Goal: Information Seeking & Learning: Find specific fact

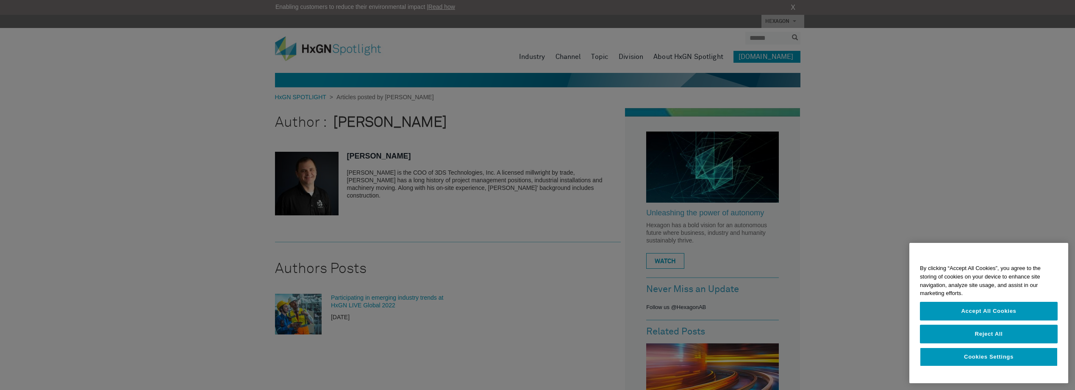
click at [557, 239] on div at bounding box center [537, 195] width 1075 height 390
click at [1008, 145] on div at bounding box center [537, 195] width 1075 height 390
click at [995, 311] on button "Accept All Cookies" at bounding box center [989, 311] width 138 height 19
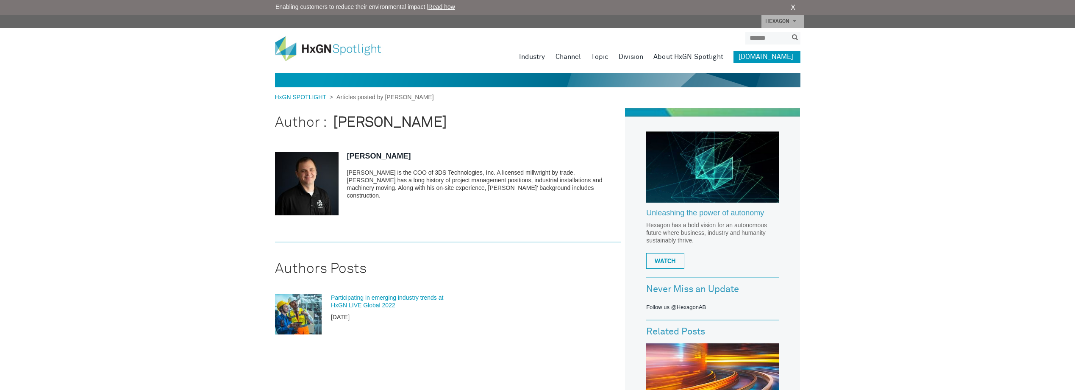
click at [316, 189] on img at bounding box center [307, 184] width 64 height 64
click at [360, 156] on link "[PERSON_NAME]" at bounding box center [379, 156] width 64 height 8
drag, startPoint x: 467, startPoint y: 173, endPoint x: 348, endPoint y: 172, distance: 119.5
click at [348, 172] on p "[PERSON_NAME] is the COO of 3DS Technologies, Inc. A licensed millwright by tra…" at bounding box center [484, 184] width 274 height 30
copy p "Travis Sachs is the COO of 3DS Technologies"
